Goal: Obtain resource: Download file/media

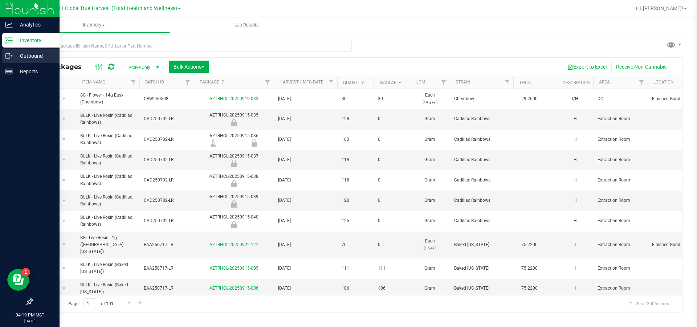
click at [9, 55] on icon at bounding box center [8, 55] width 7 height 7
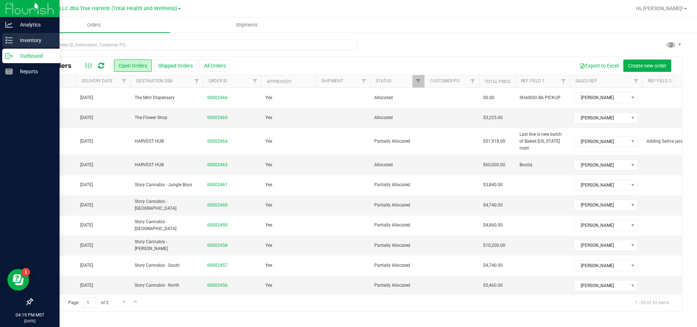
click at [7, 37] on icon at bounding box center [6, 37] width 1 height 1
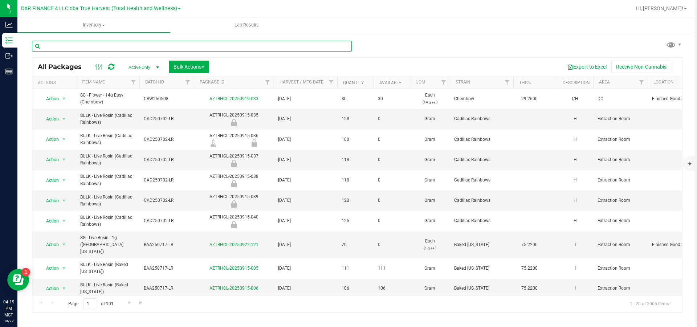
click at [151, 49] on input "text" at bounding box center [192, 46] width 320 height 11
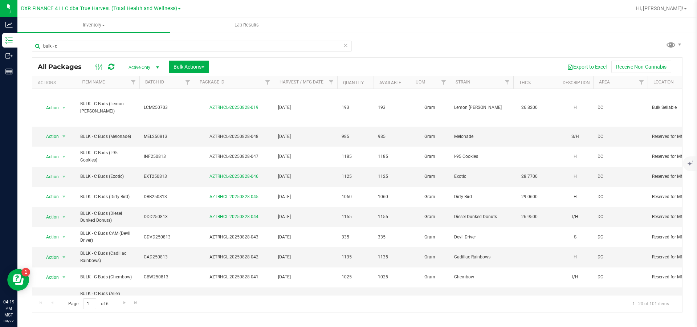
click at [588, 67] on button "Export to Excel" at bounding box center [587, 67] width 49 height 12
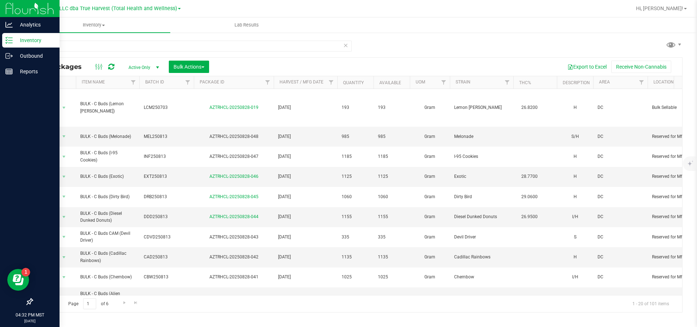
click at [31, 43] on p "Inventory" at bounding box center [35, 40] width 44 height 9
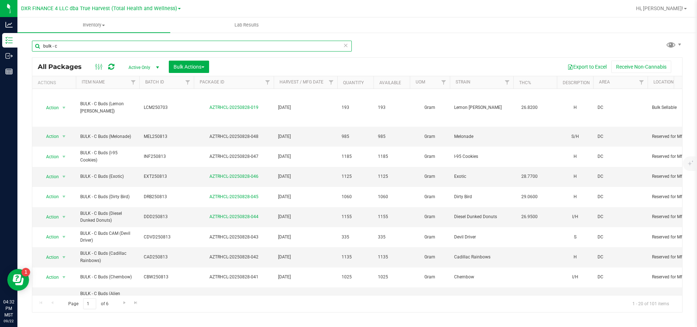
drag, startPoint x: 66, startPoint y: 50, endPoint x: 19, endPoint y: 50, distance: 46.8
click at [20, 50] on div "bulk - c All Packages Active Only Active Only Lab Samples Locked All Bulk Actio…" at bounding box center [356, 142] width 679 height 221
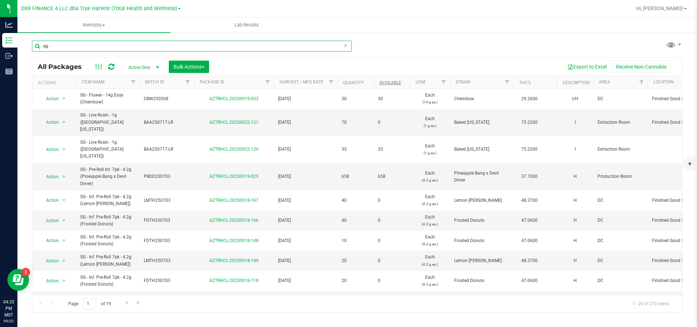
type input "sg -"
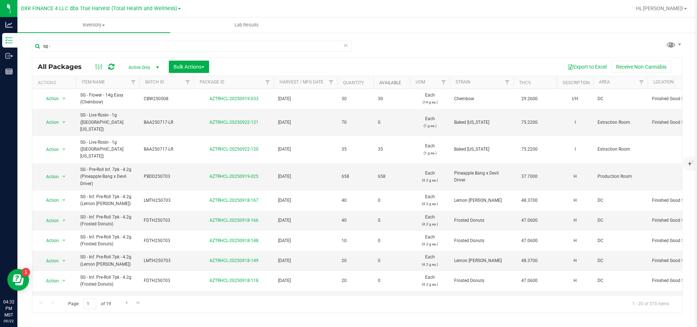
click at [386, 85] on link "Available" at bounding box center [390, 82] width 22 height 5
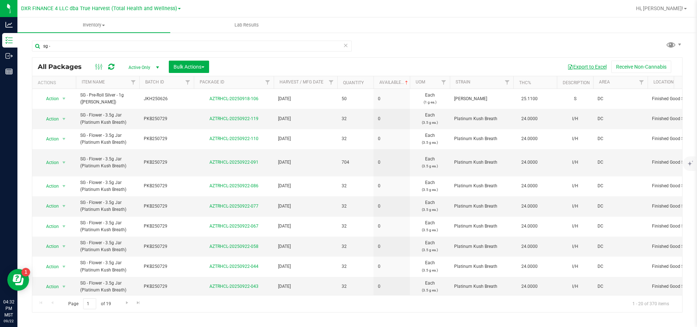
click at [594, 68] on button "Export to Excel" at bounding box center [587, 67] width 49 height 12
